Goal: Information Seeking & Learning: Learn about a topic

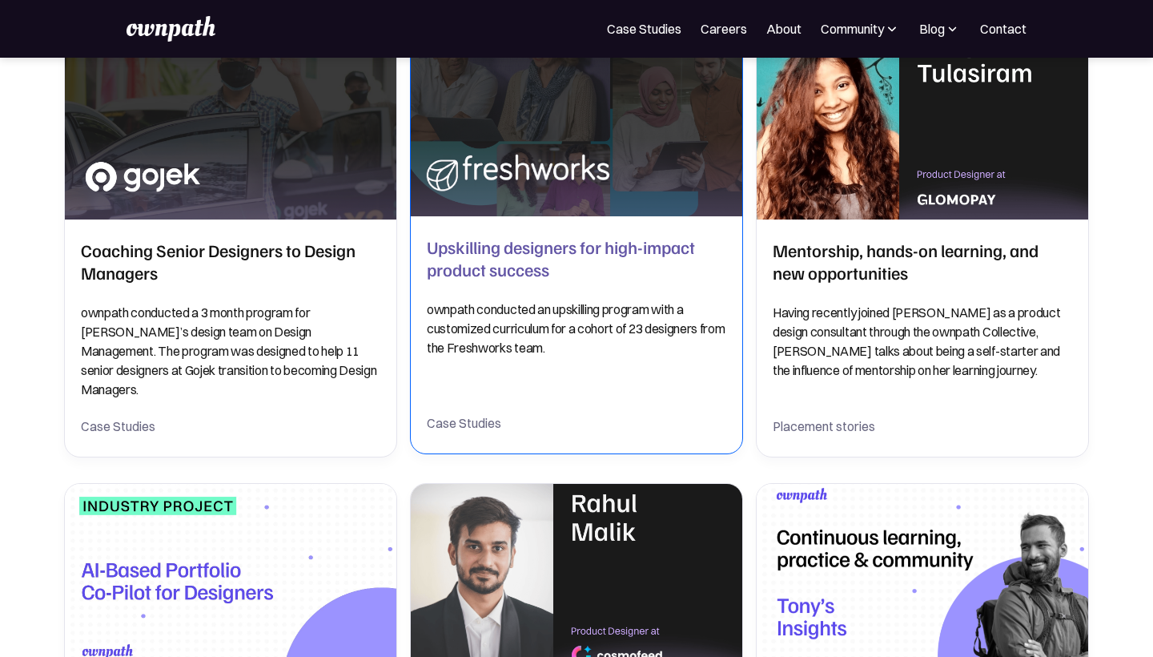
scroll to position [461, 0]
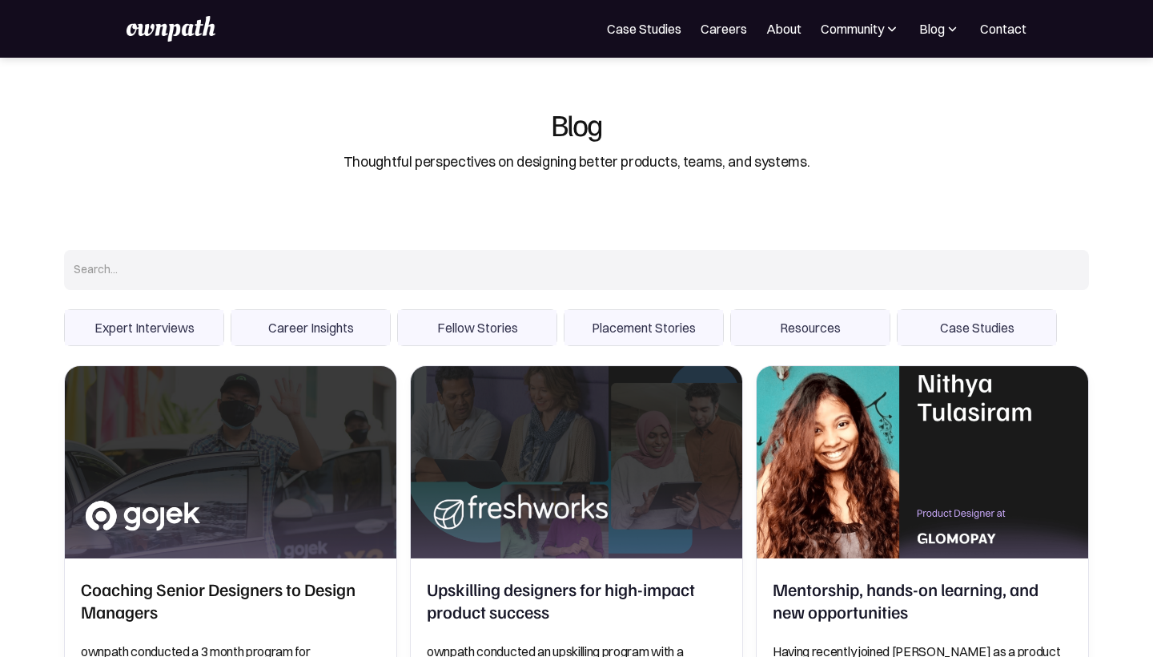
click at [949, 28] on img at bounding box center [952, 29] width 15 height 16
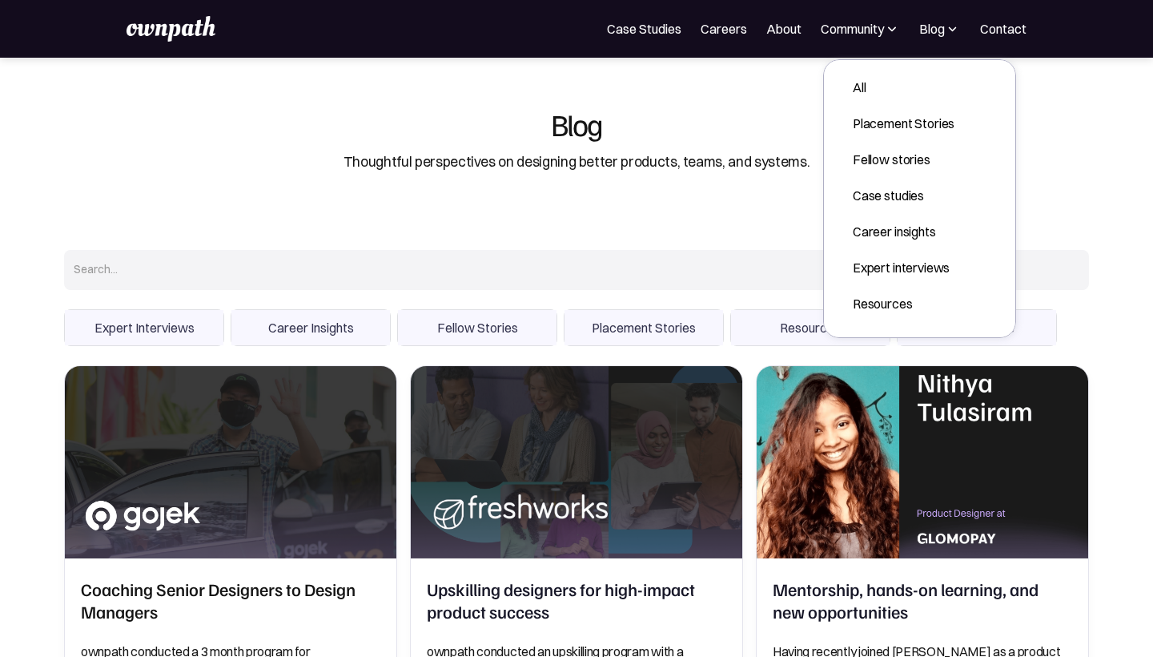
click at [638, 166] on div "Thoughtful perspectives on designing better products, teams, and systems." at bounding box center [577, 161] width 466 height 21
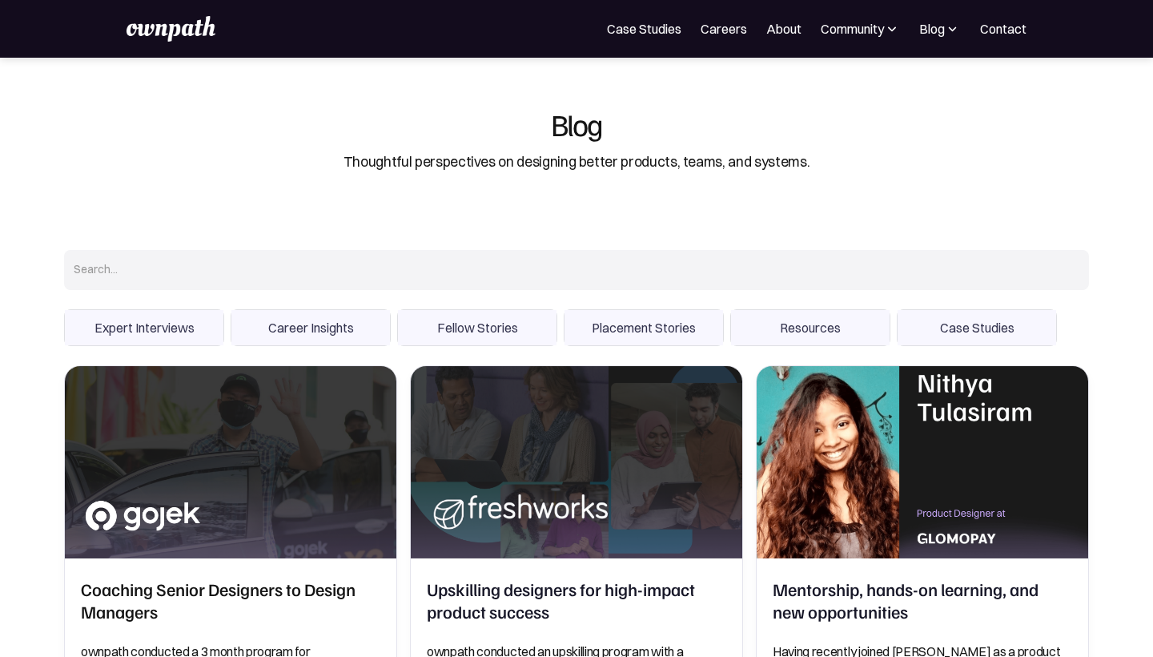
click at [159, 283] on input "Search" at bounding box center [576, 270] width 1025 height 40
click at [367, 155] on div "Thoughtful perspectives on designing better products, teams, and systems." at bounding box center [577, 161] width 466 height 21
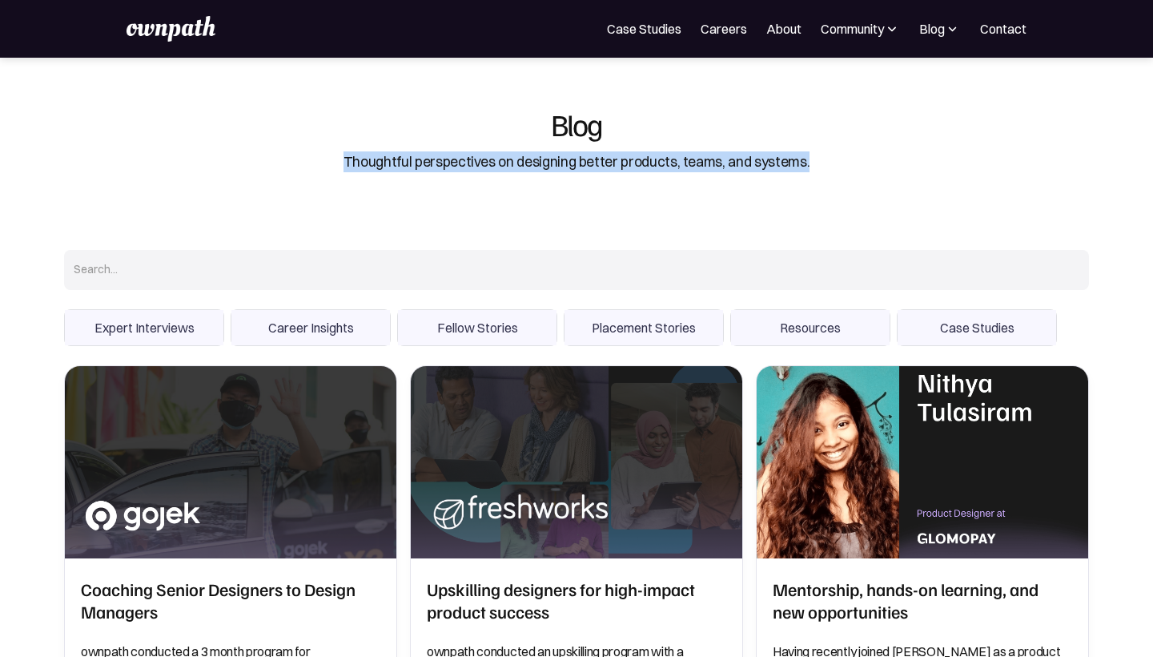
click at [367, 155] on div "Thoughtful perspectives on designing better products, teams, and systems." at bounding box center [577, 161] width 466 height 21
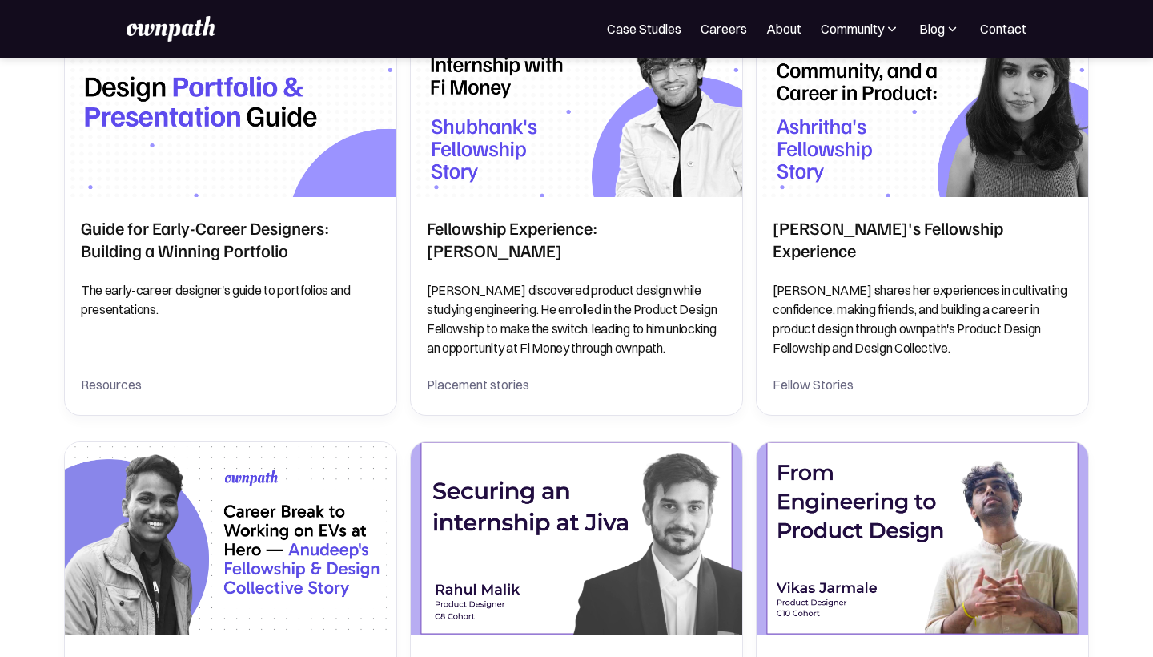
scroll to position [1993, 0]
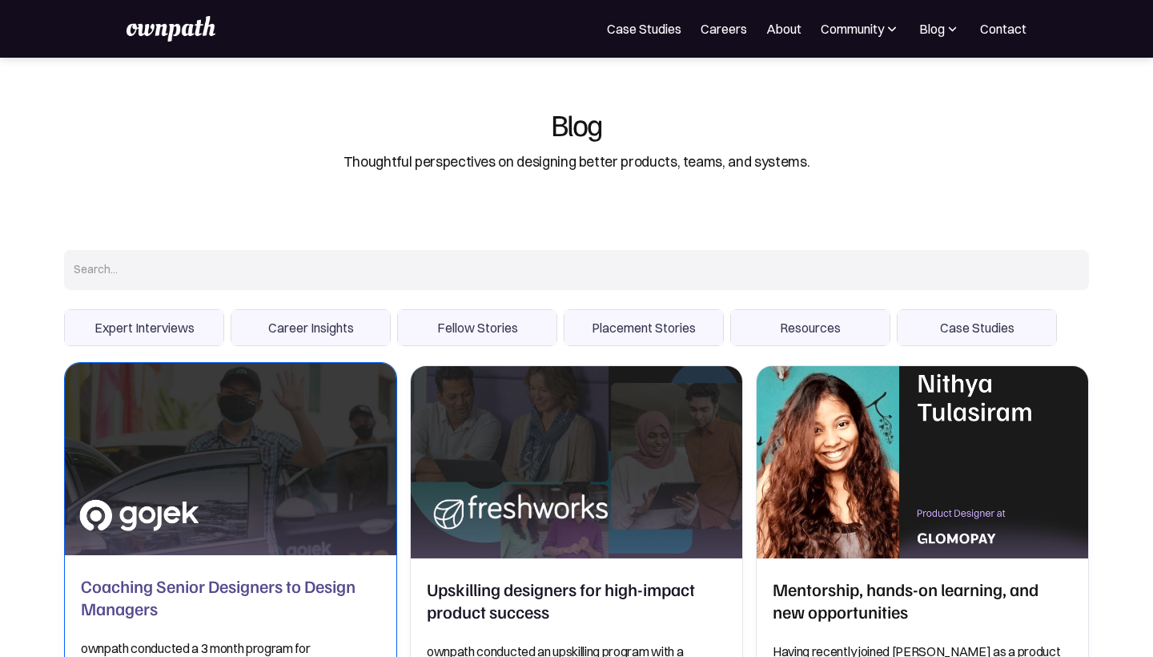
scroll to position [9, 0]
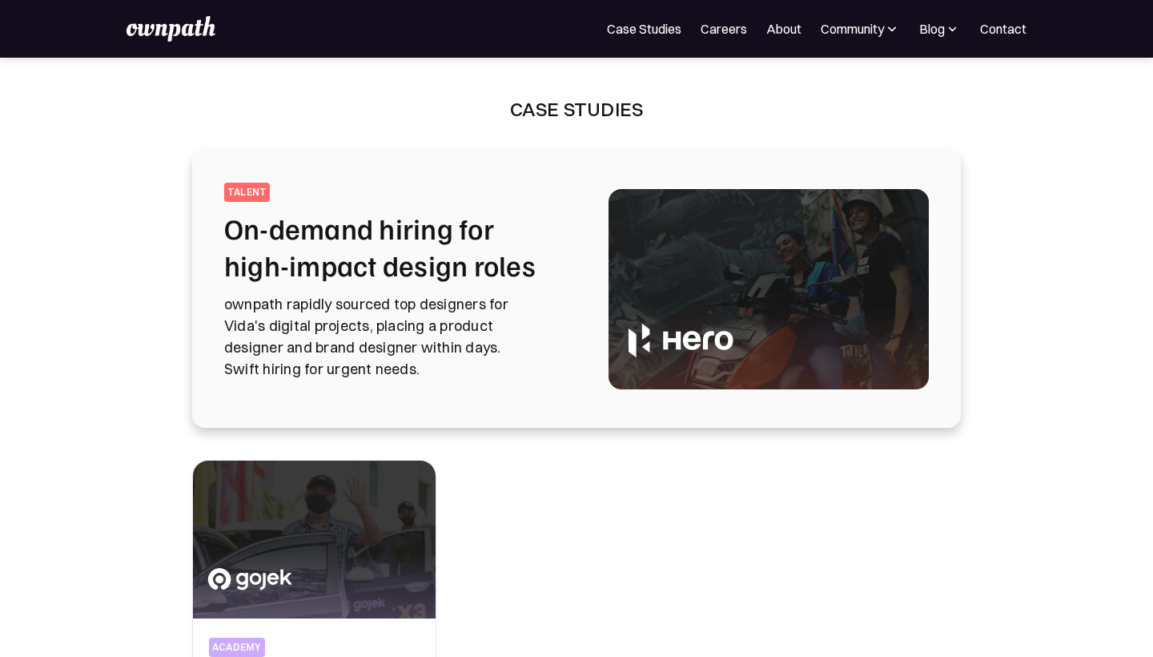
click at [393, 271] on h2 "On-demand hiring for high-impact design roles" at bounding box center [397, 247] width 346 height 74
click at [647, 30] on link "Case Studies" at bounding box center [644, 28] width 74 height 19
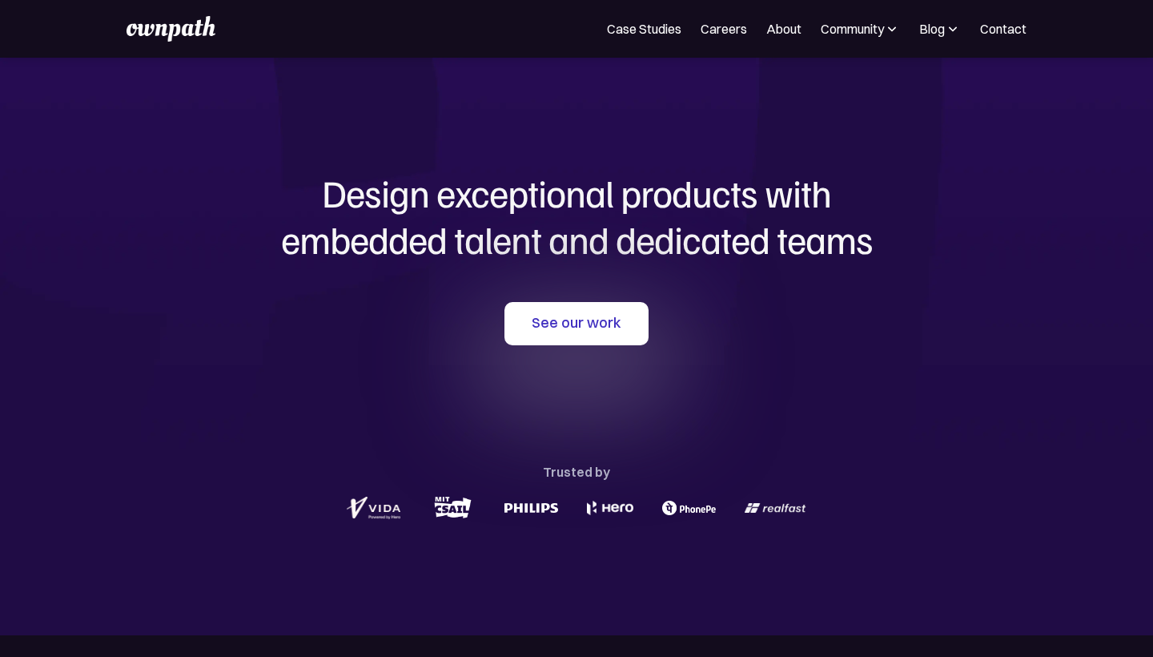
click at [885, 34] on img at bounding box center [892, 29] width 16 height 16
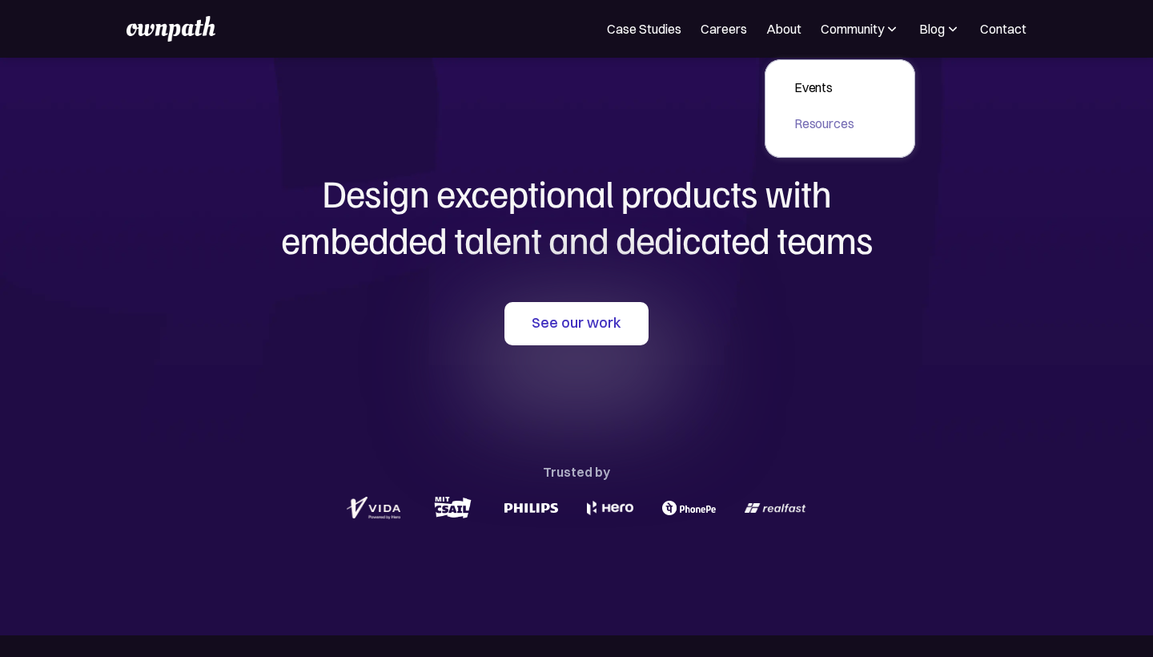
click at [709, 114] on div "Design exceptional products with embedded talent and dedicated teams with us Se…" at bounding box center [576, 347] width 769 height 578
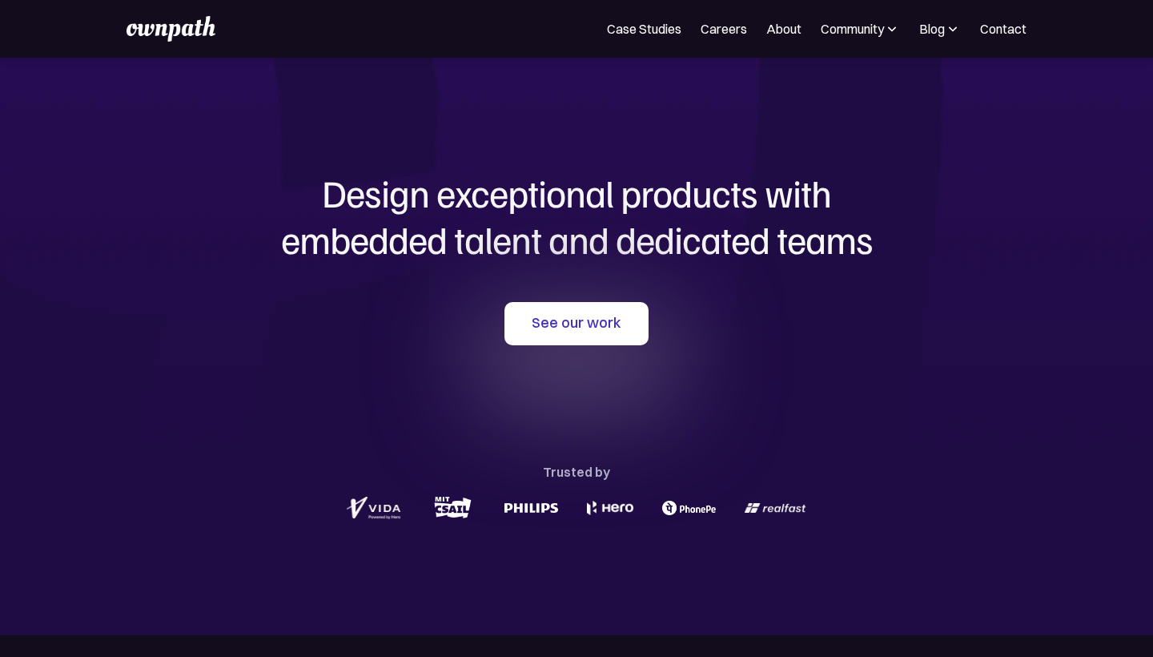
click at [950, 30] on img at bounding box center [953, 29] width 16 height 16
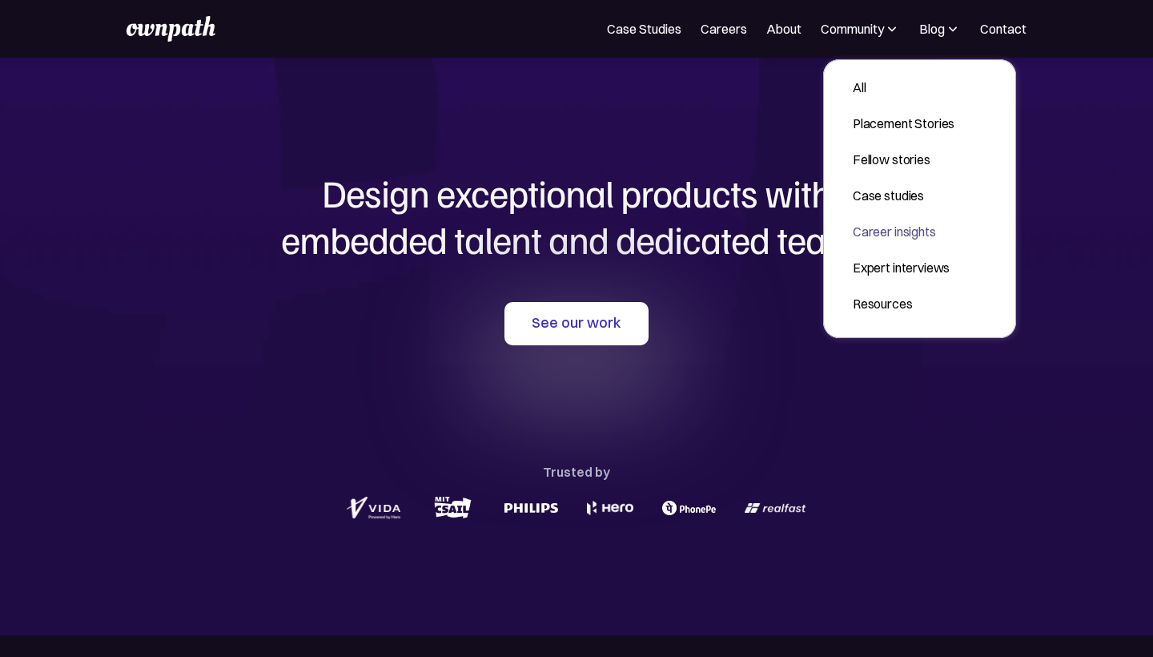
click at [685, 171] on h1 "Design exceptional products with embedded talent and dedicated teams" at bounding box center [576, 216] width 769 height 92
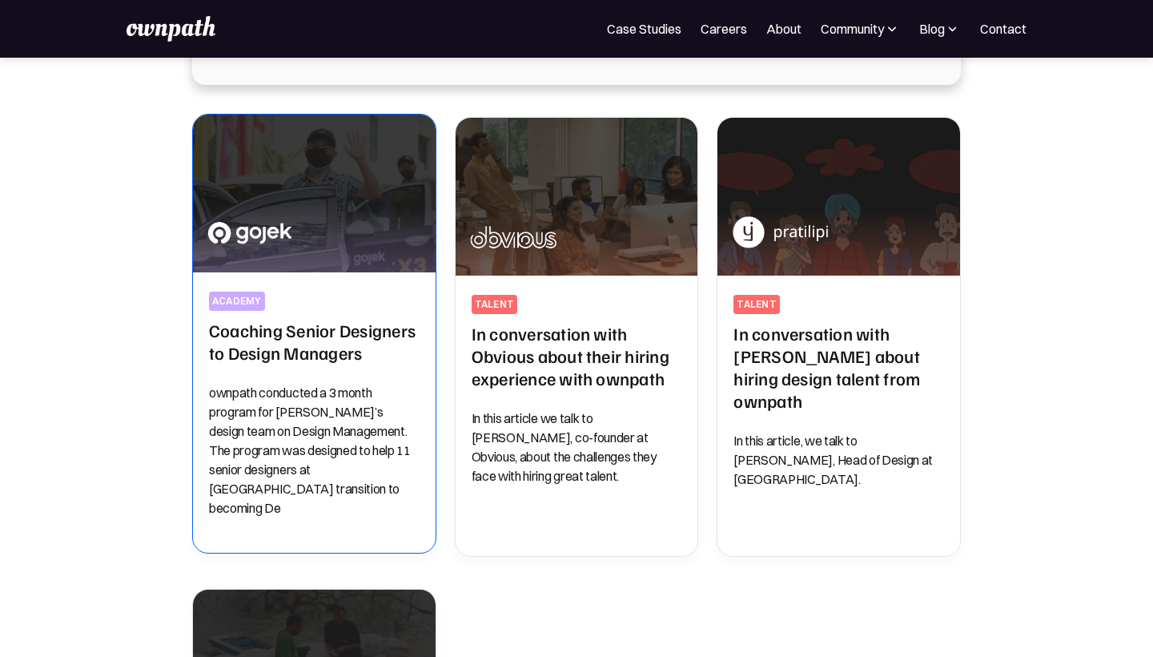
scroll to position [366, 0]
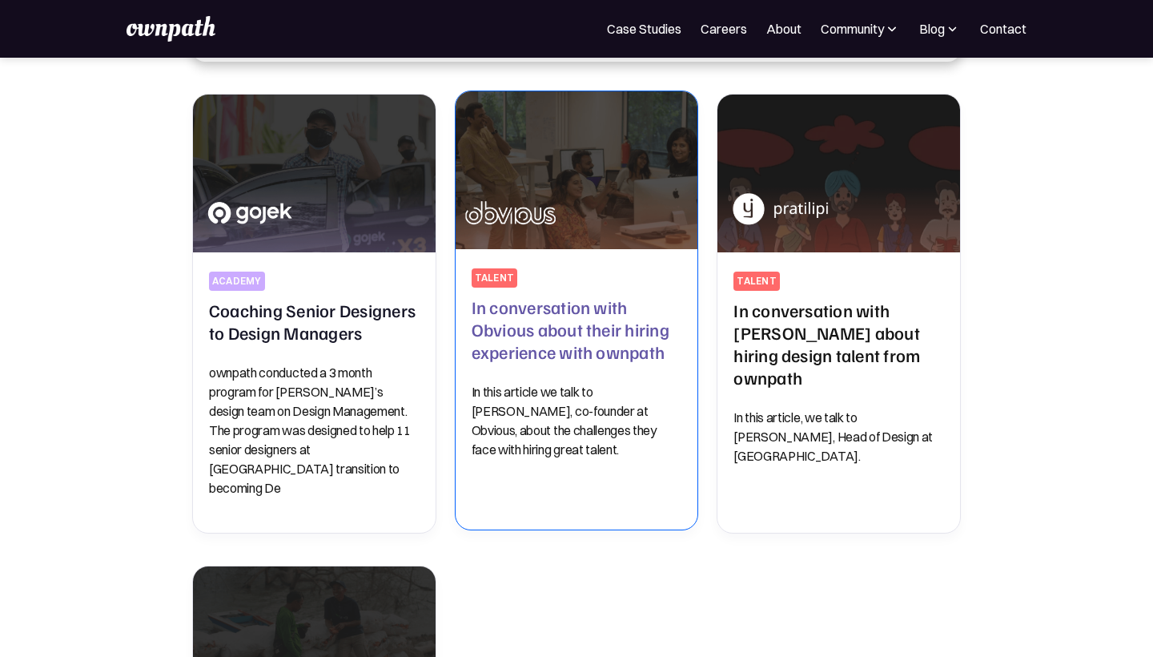
click at [529, 340] on h2 "In conversation with Obvious about their hiring experience with ownpath" at bounding box center [577, 329] width 211 height 67
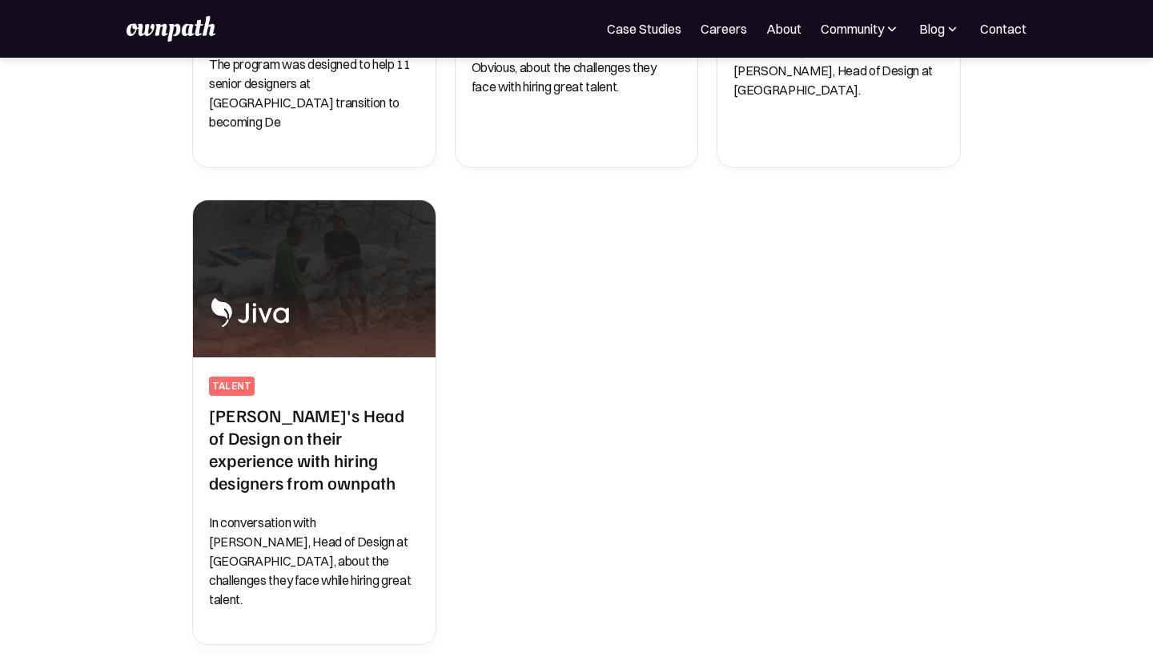
scroll to position [768, 0]
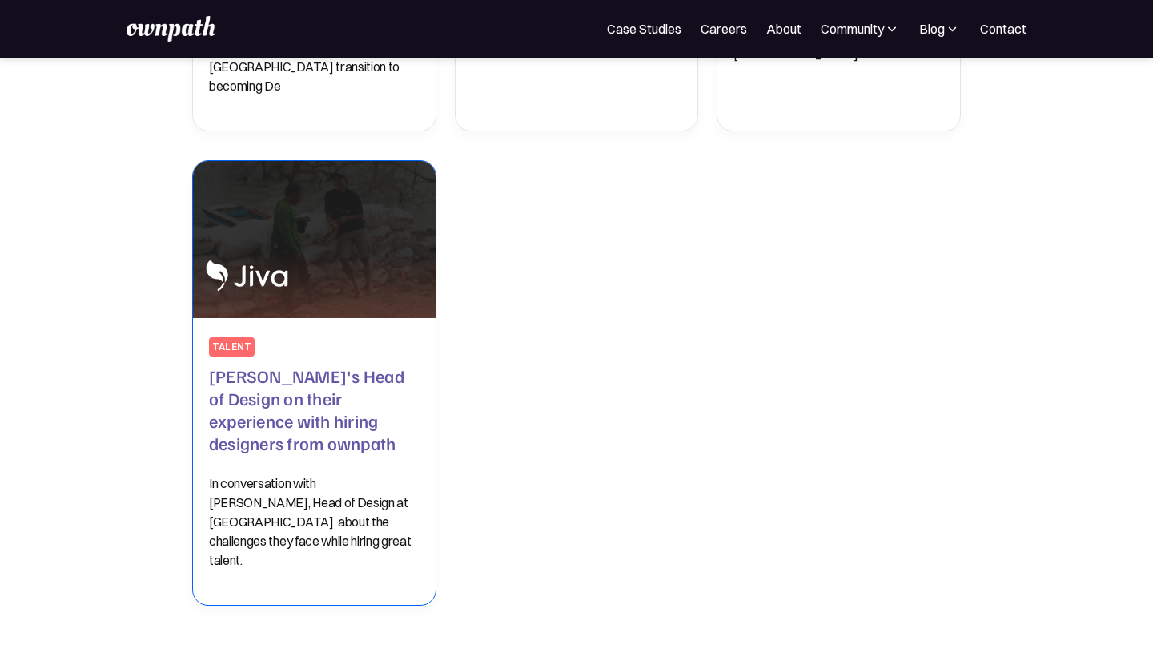
click at [325, 375] on h2 "Jiva's Head of Design on their experience with hiring designers from ownpath" at bounding box center [314, 409] width 211 height 90
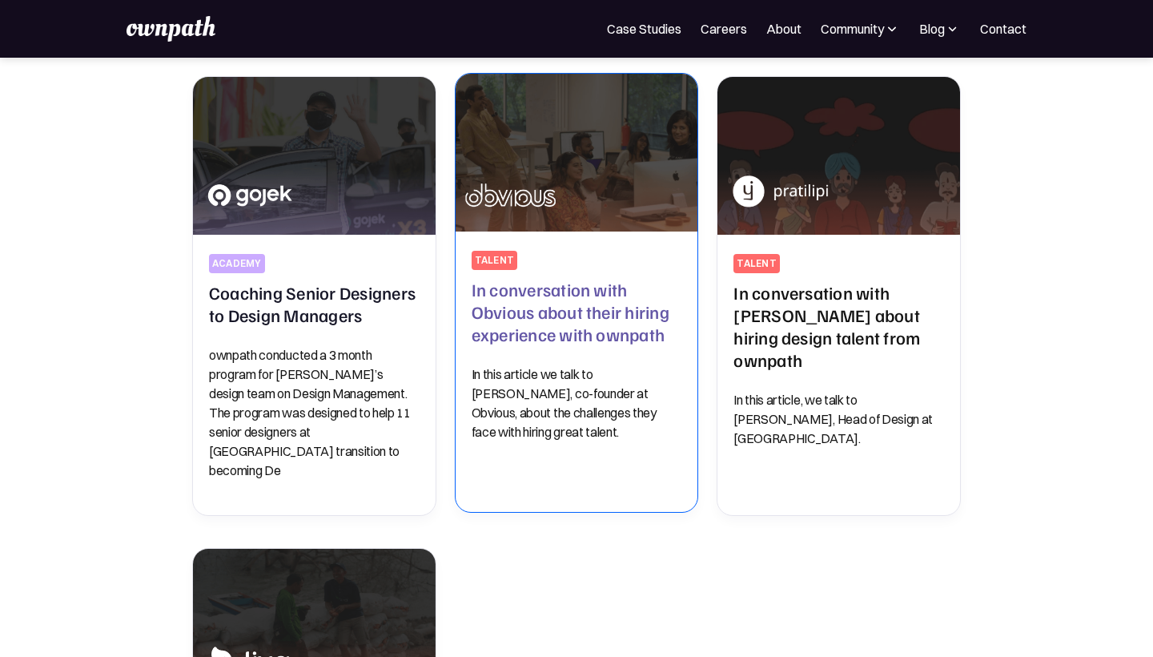
scroll to position [368, 0]
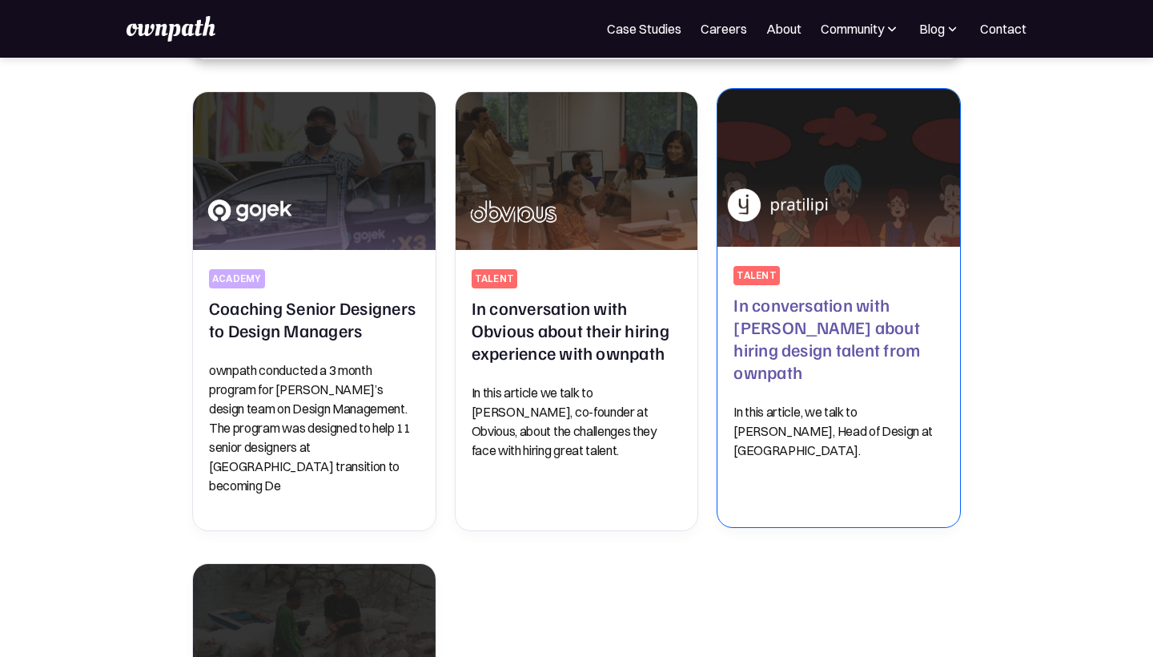
click at [767, 352] on h2 "In conversation with Pratilipi about hiring design talent from ownpath" at bounding box center [839, 338] width 211 height 90
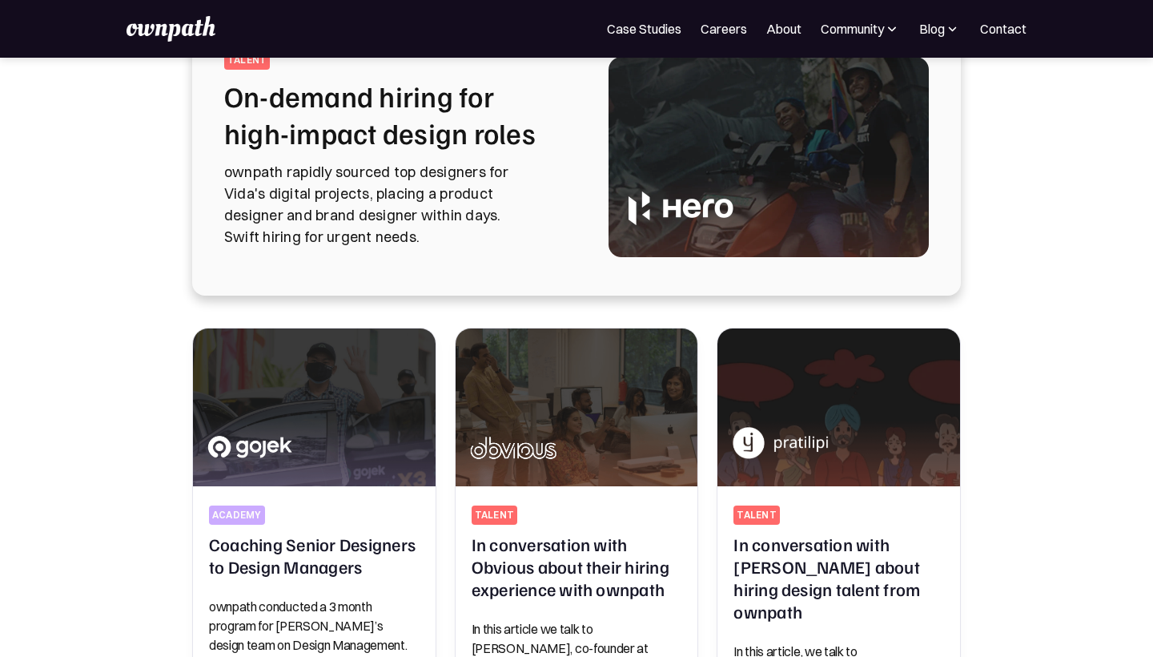
scroll to position [279, 0]
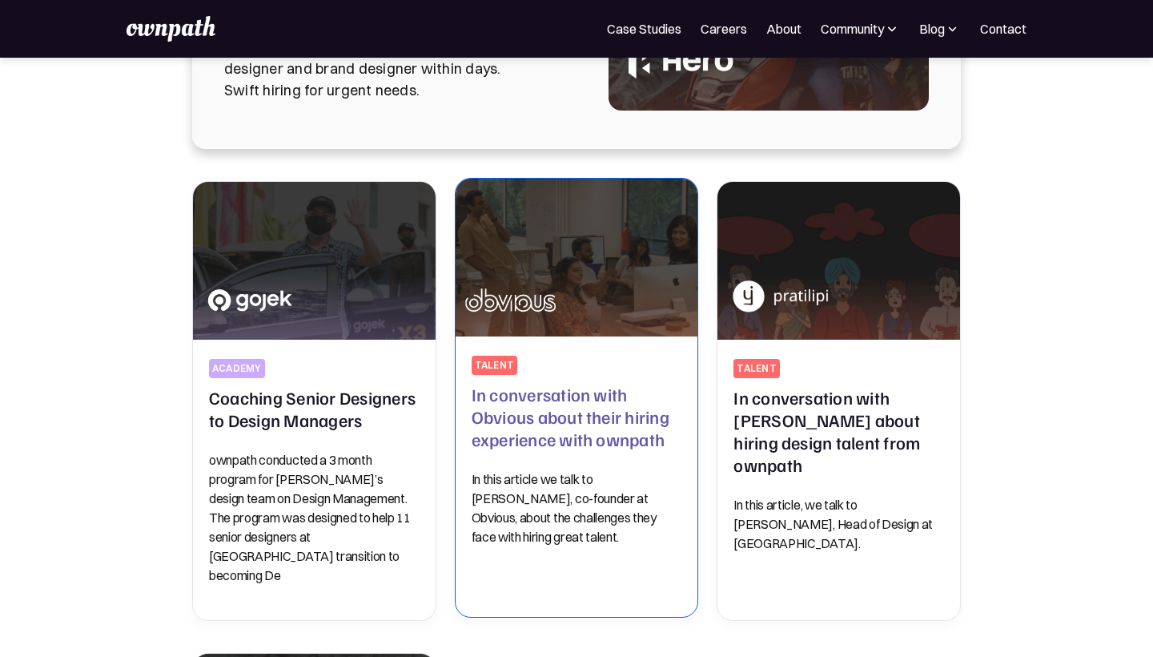
click at [537, 434] on h2 "In conversation with Obvious about their hiring experience with ownpath" at bounding box center [577, 416] width 211 height 67
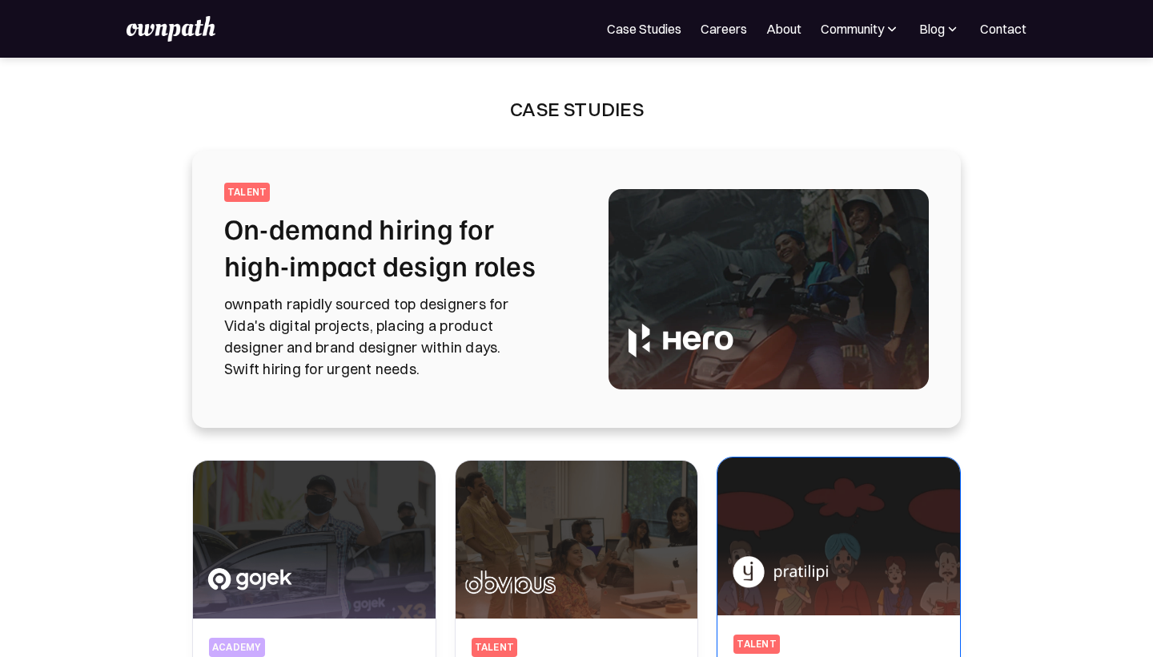
scroll to position [0, 0]
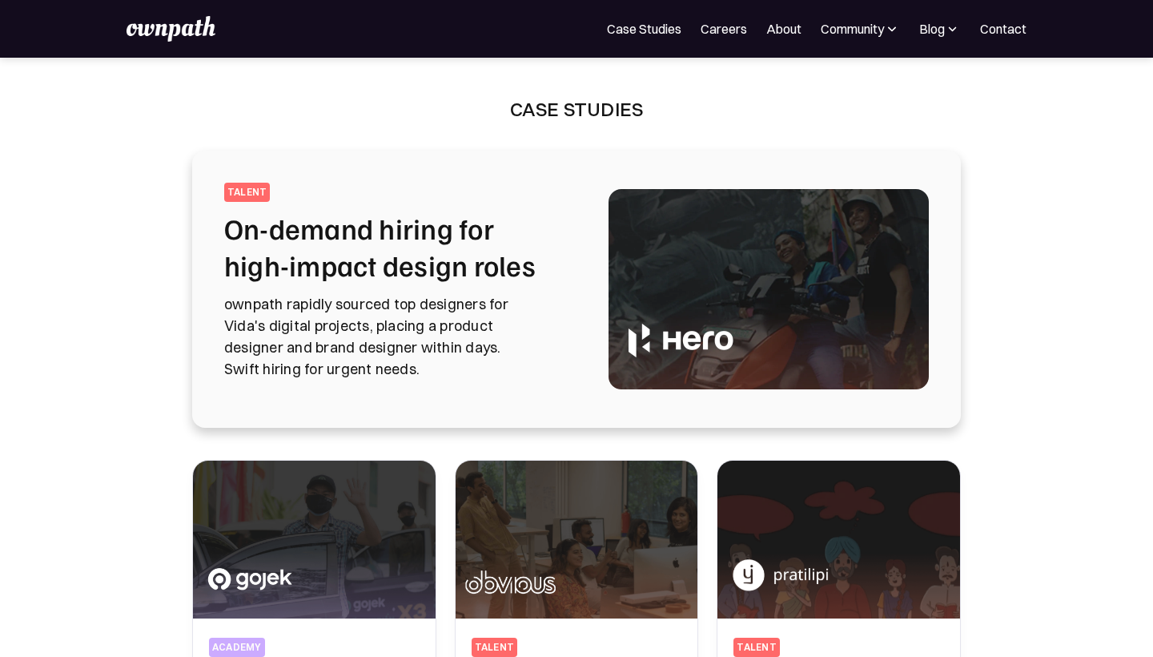
click at [952, 30] on img at bounding box center [952, 29] width 15 height 16
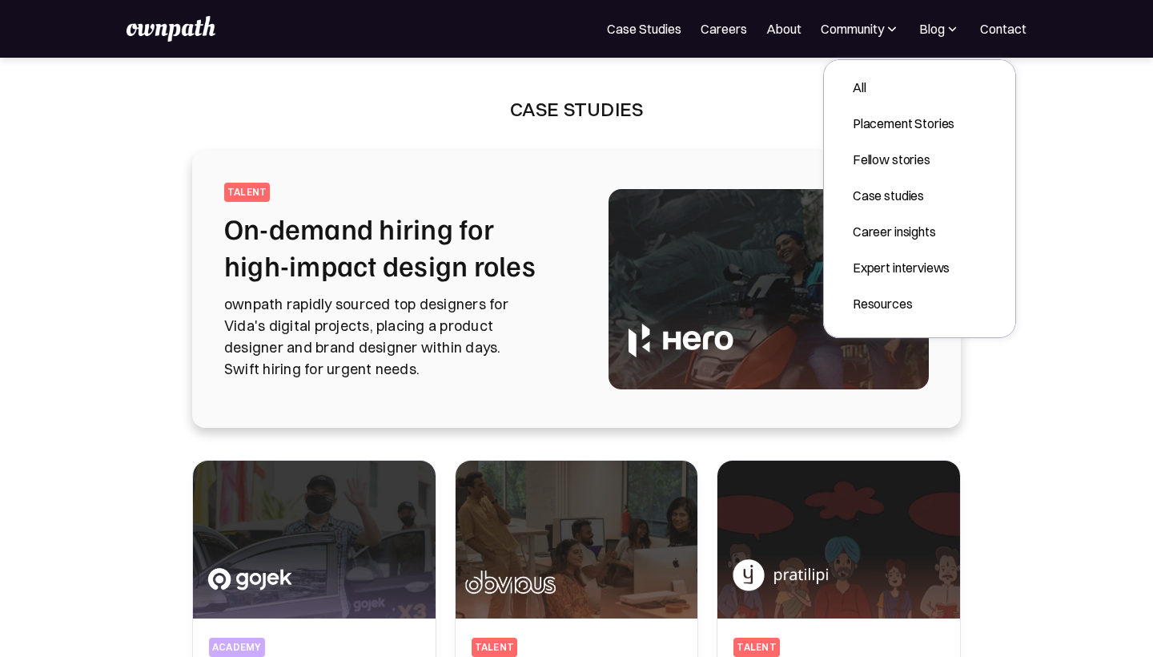
scroll to position [152, 0]
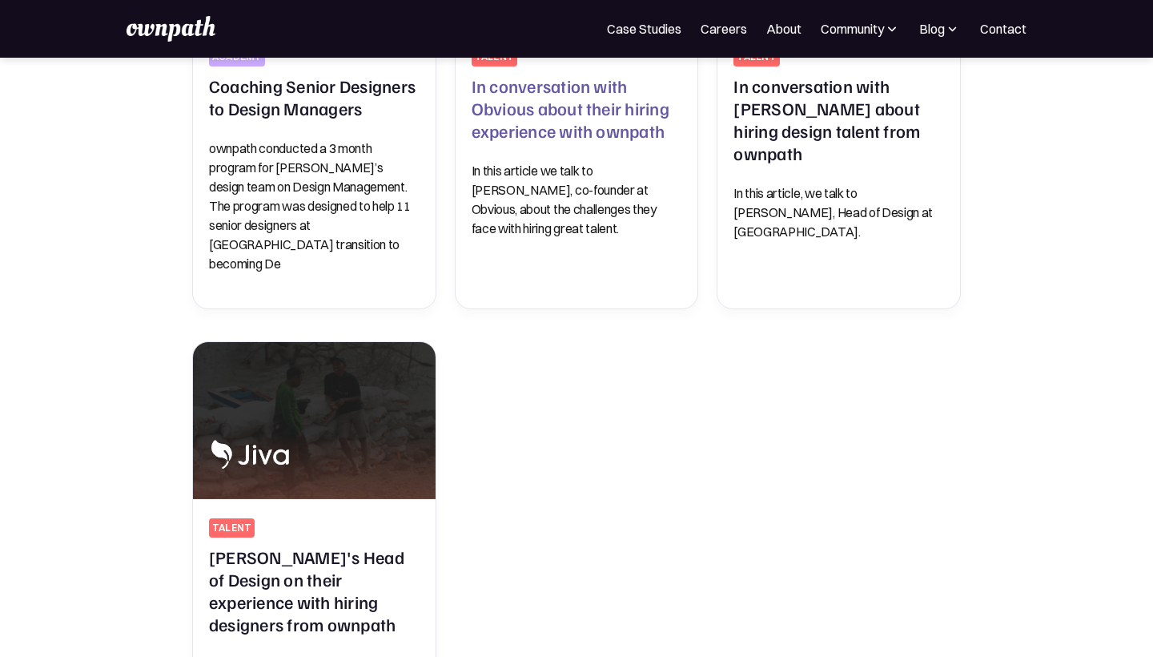
scroll to position [695, 0]
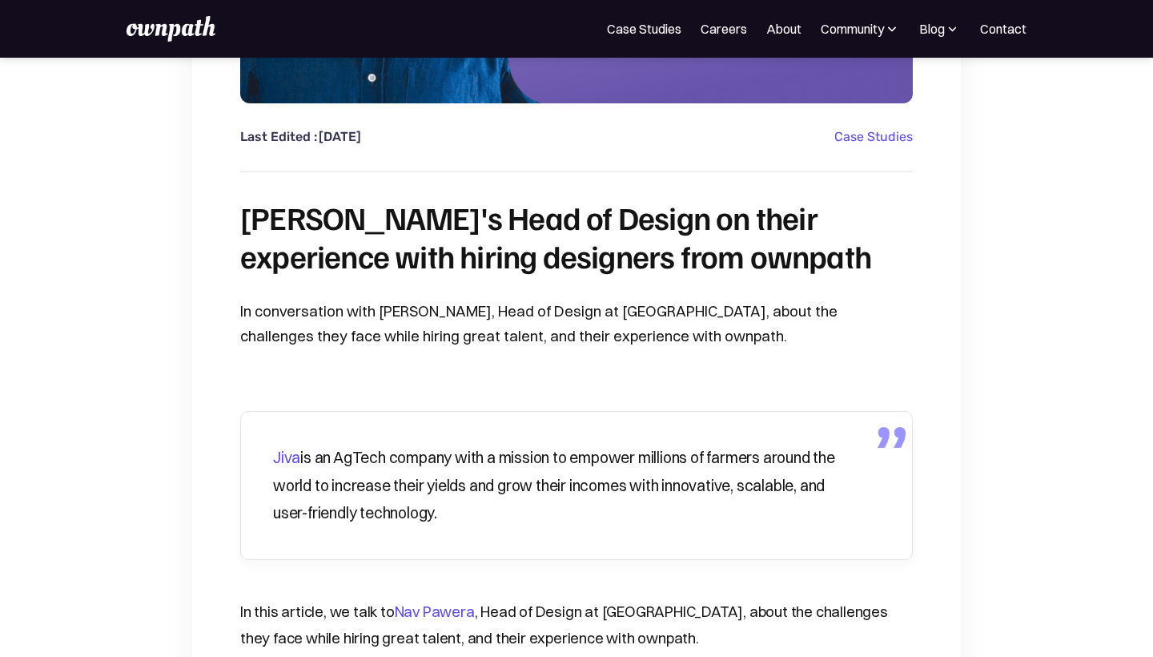
scroll to position [281, 0]
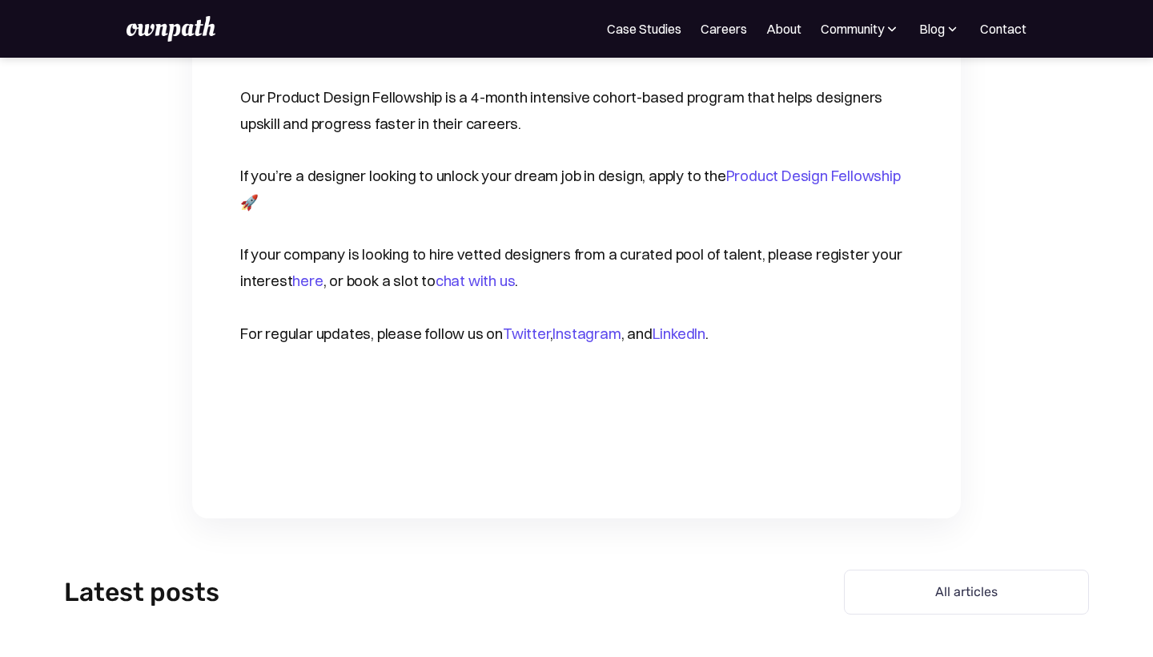
scroll to position [2281, 0]
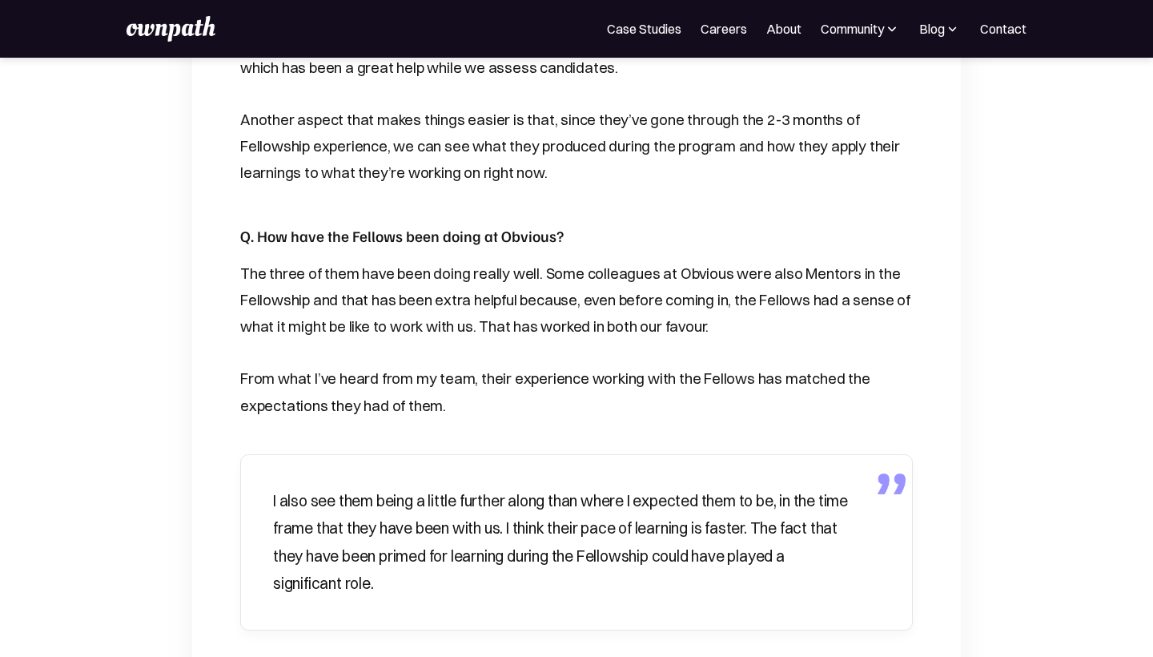
scroll to position [2148, 0]
